Goal: Navigation & Orientation: Understand site structure

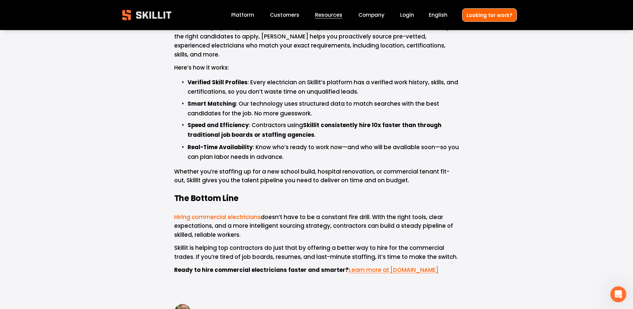
scroll to position [935, 0]
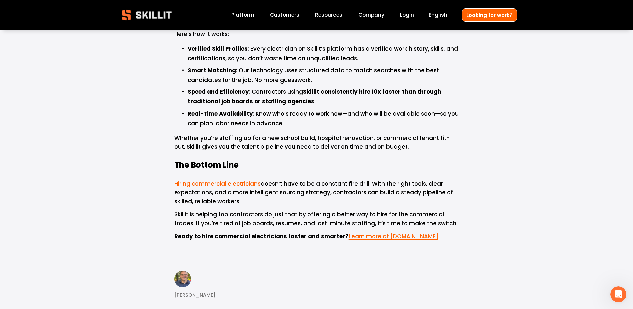
click at [371, 232] on span "Learn more at skillit.com" at bounding box center [394, 236] width 90 height 8
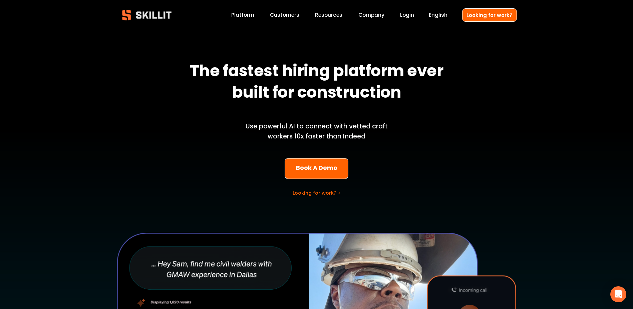
click at [243, 14] on link "Platform" at bounding box center [242, 15] width 23 height 9
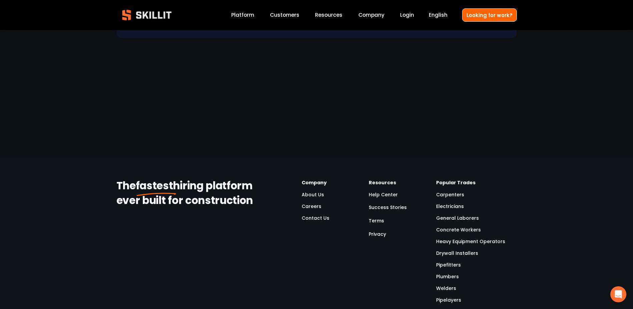
scroll to position [1884, 0]
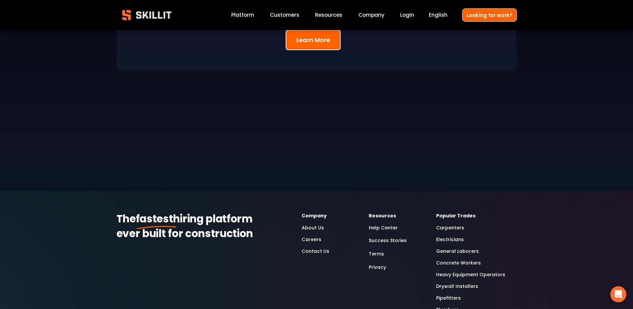
click at [0, 0] on span "Pricing" at bounding box center [0, 0] width 0 height 0
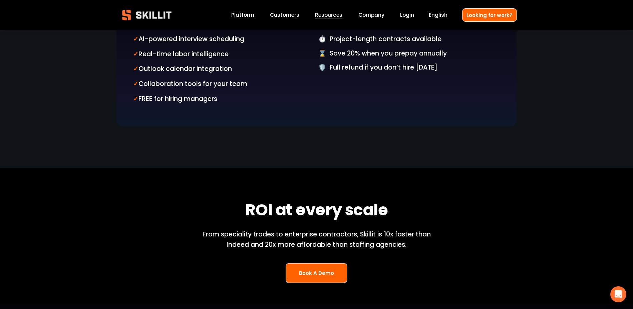
scroll to position [735, 0]
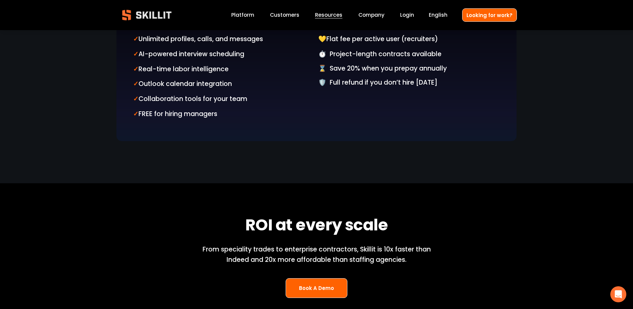
click at [374, 12] on link "Company" at bounding box center [372, 15] width 26 height 9
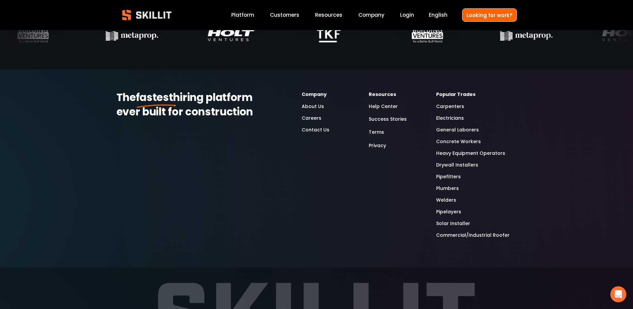
scroll to position [2137, 0]
